Goal: Go to known website: Go to known website

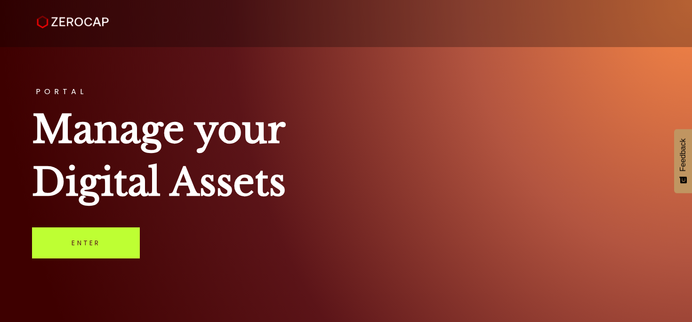
drag, startPoint x: 70, startPoint y: 252, endPoint x: 119, endPoint y: 234, distance: 52.5
click at [70, 252] on link "Enter" at bounding box center [86, 242] width 108 height 31
click at [89, 246] on link "Enter" at bounding box center [86, 242] width 108 height 31
click at [90, 234] on link "Enter" at bounding box center [86, 242] width 108 height 31
